Goal: Task Accomplishment & Management: Complete application form

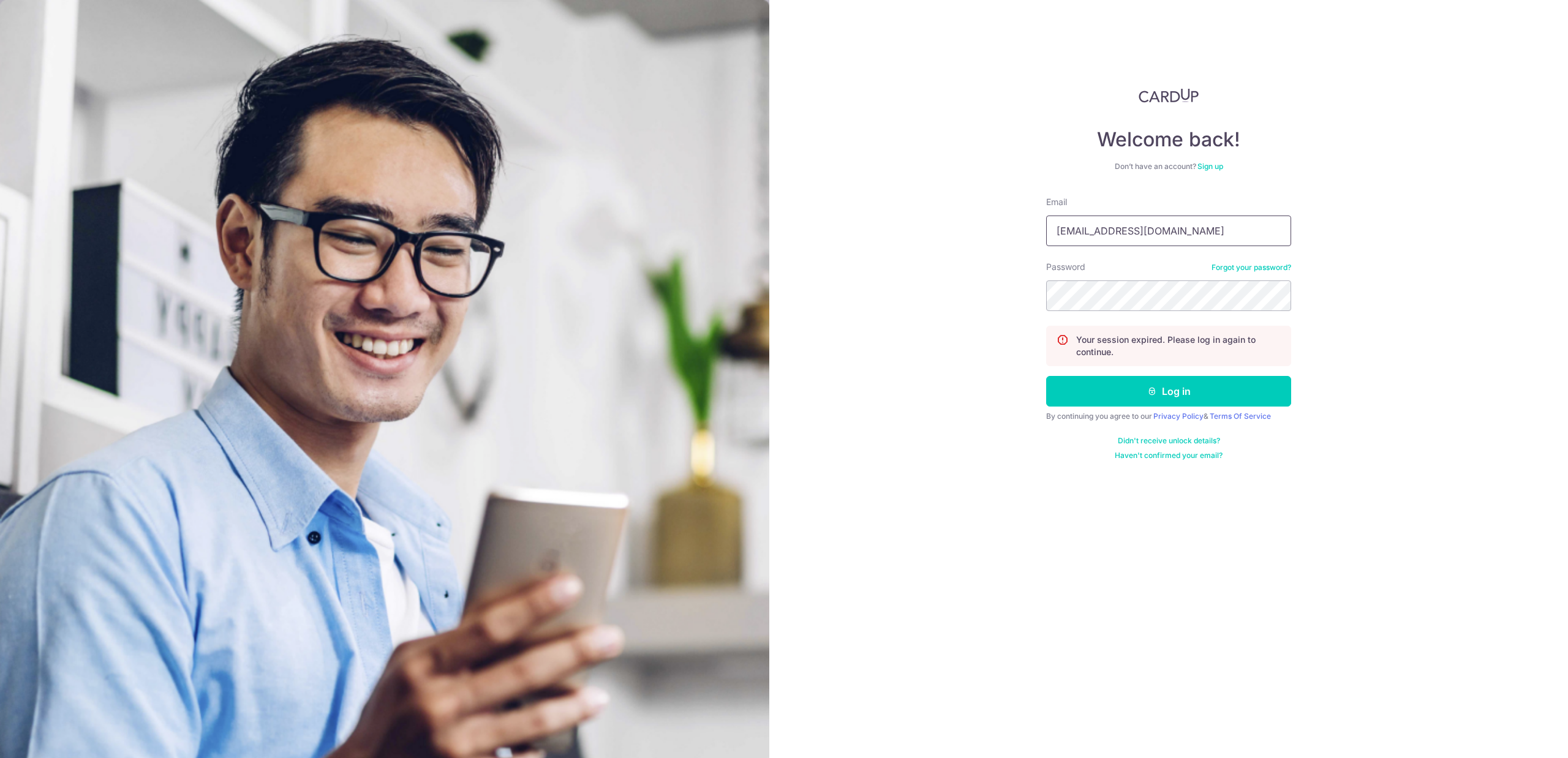
click at [1148, 232] on input "tanyongzhun@hotmail.sg" at bounding box center [1168, 230] width 245 height 31
click at [1148, 232] on input "tanyongzhun@hotmail.sg" at bounding box center [1168, 230] width 245 height 31
click at [1148, 232] on input "tanyongzhun@hotmail.sg" at bounding box center [1168, 230] width 245 height 31
type input "[EMAIL_ADDRESS][DOMAIN_NAME]"
click at [1046, 376] on button "Log in" at bounding box center [1168, 391] width 245 height 31
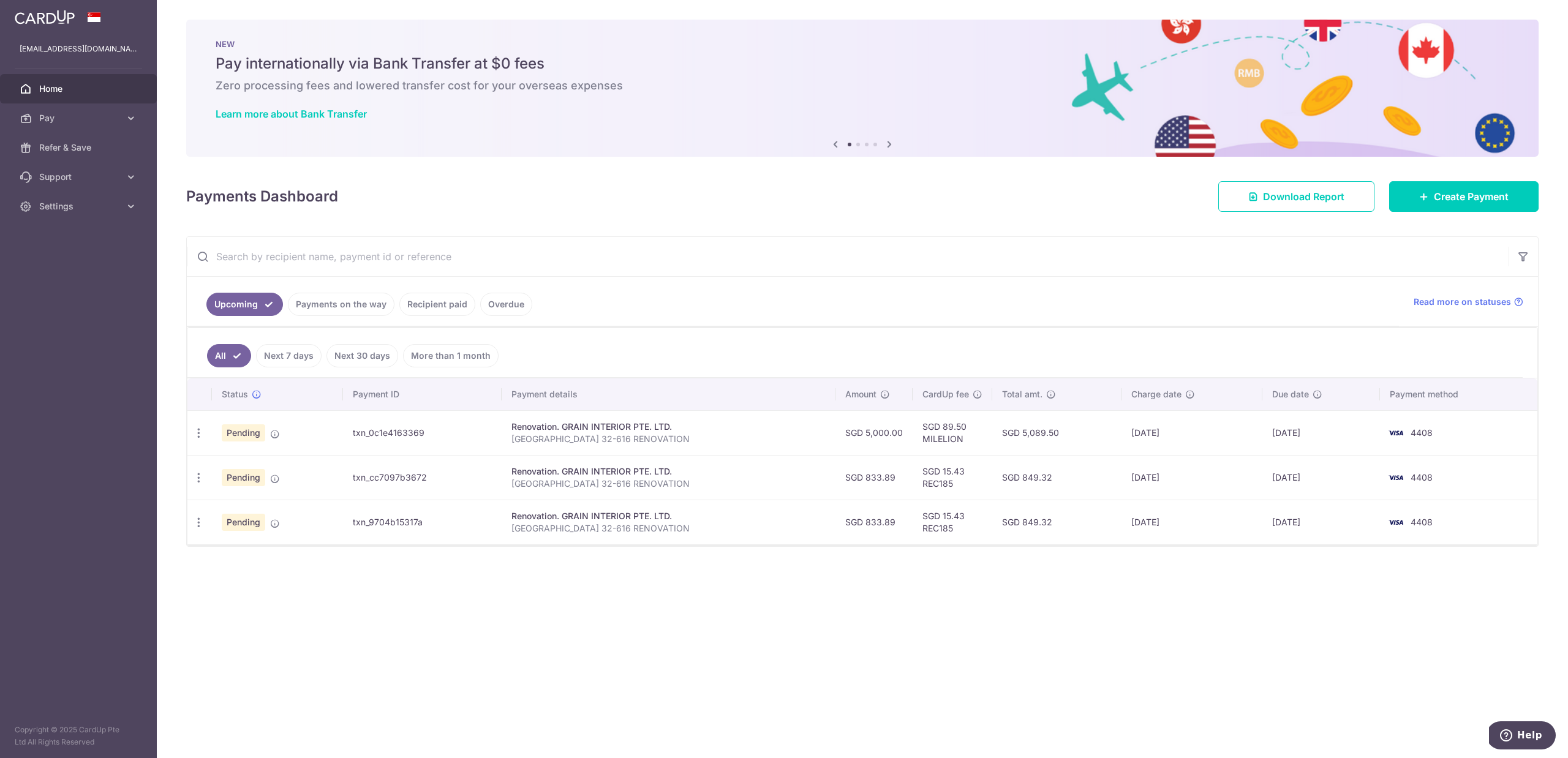
click at [342, 314] on link "Payments on the way" at bounding box center [341, 304] width 106 height 24
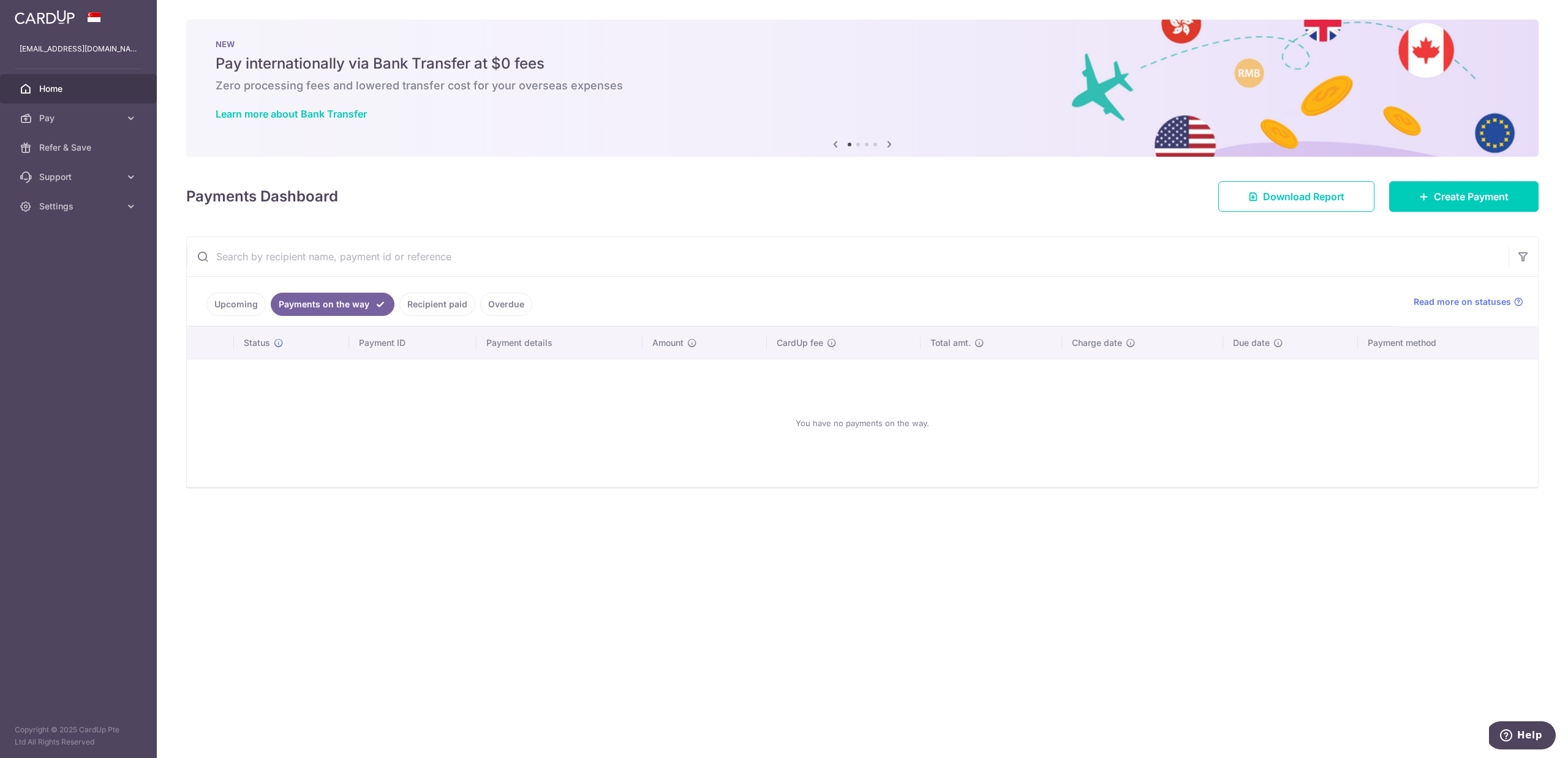
click at [254, 309] on link "Upcoming" at bounding box center [236, 304] width 59 height 24
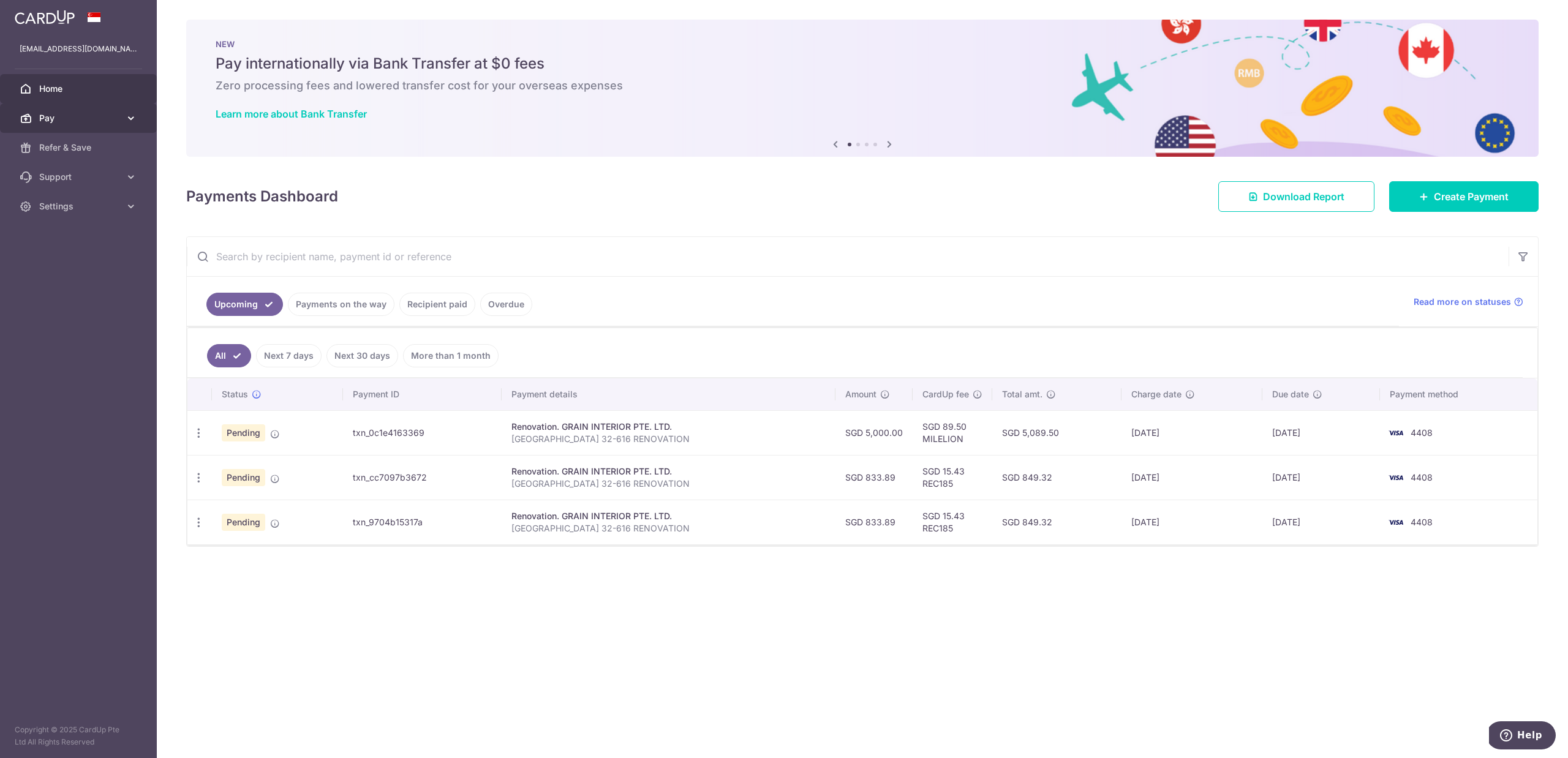
click at [137, 121] on link "Pay" at bounding box center [78, 118] width 157 height 29
click at [111, 144] on span "Payments" at bounding box center [80, 148] width 81 height 12
click at [603, 426] on div "Renovation. GRAIN INTERIOR PTE. LTD." at bounding box center [668, 427] width 314 height 12
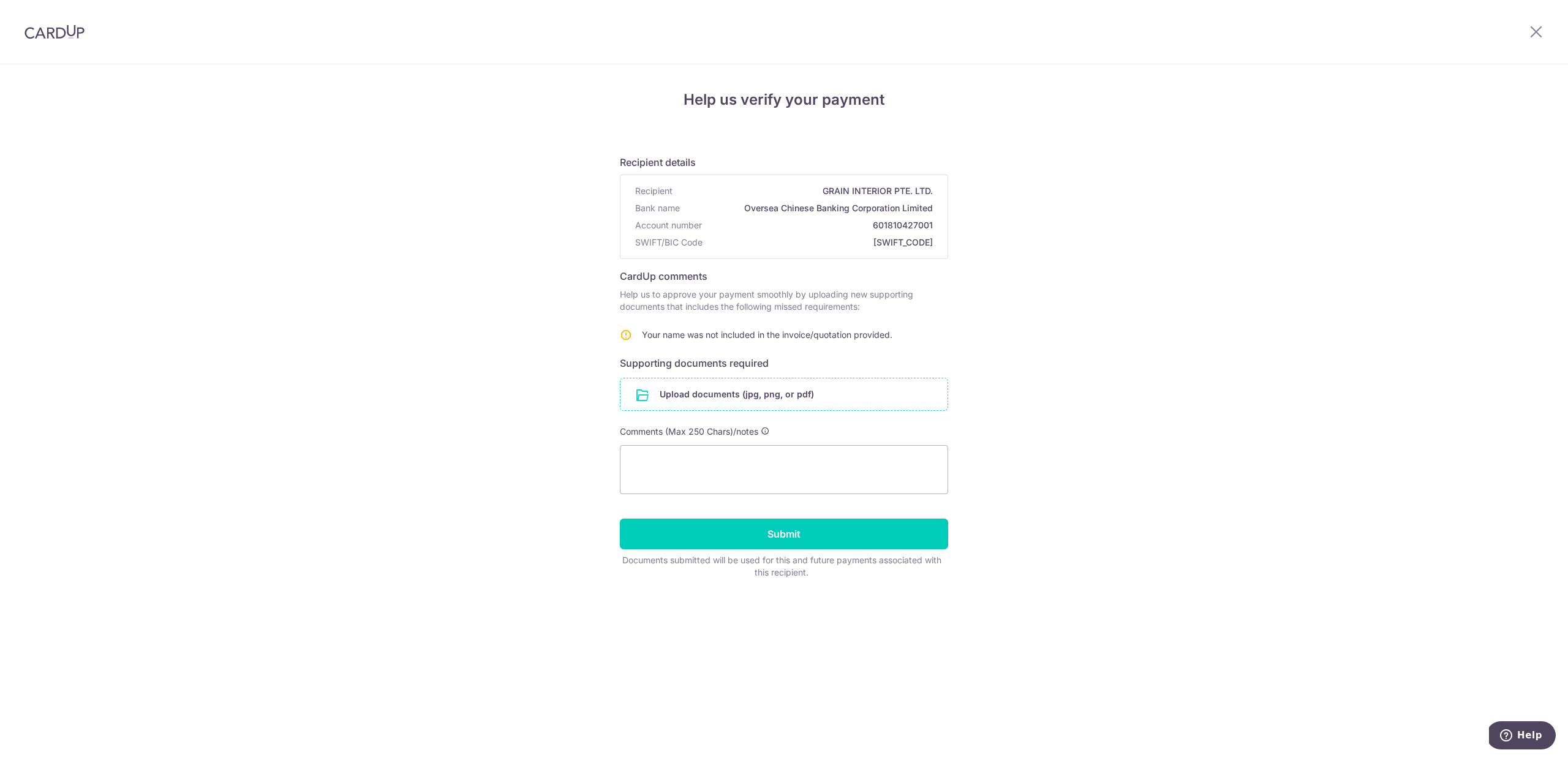
click at [762, 399] on input "file" at bounding box center [783, 394] width 327 height 32
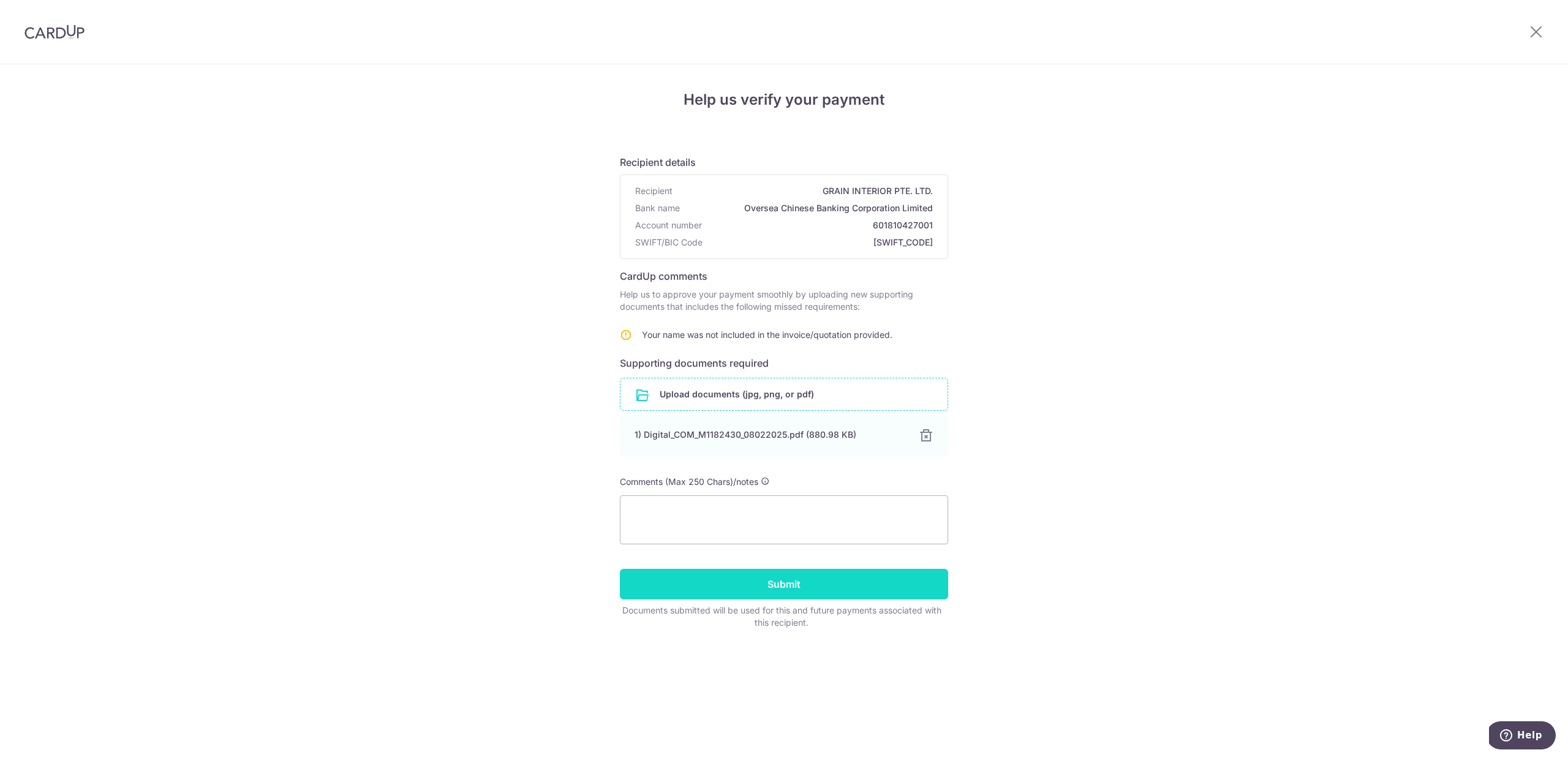
click at [764, 580] on input "Submit" at bounding box center [783, 584] width 328 height 31
